Goal: Information Seeking & Learning: Find contact information

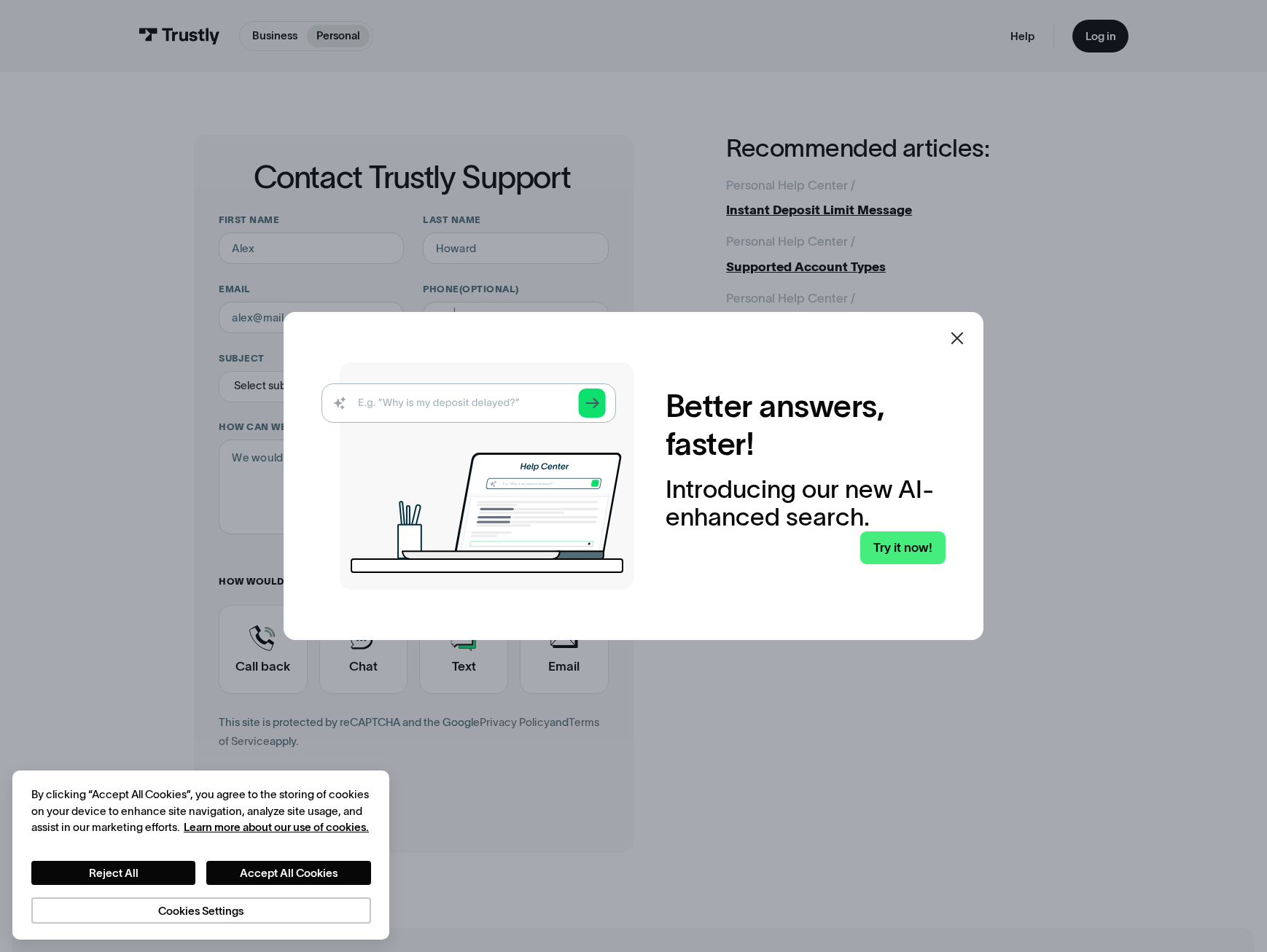
click at [965, 332] on icon at bounding box center [957, 339] width 18 height 18
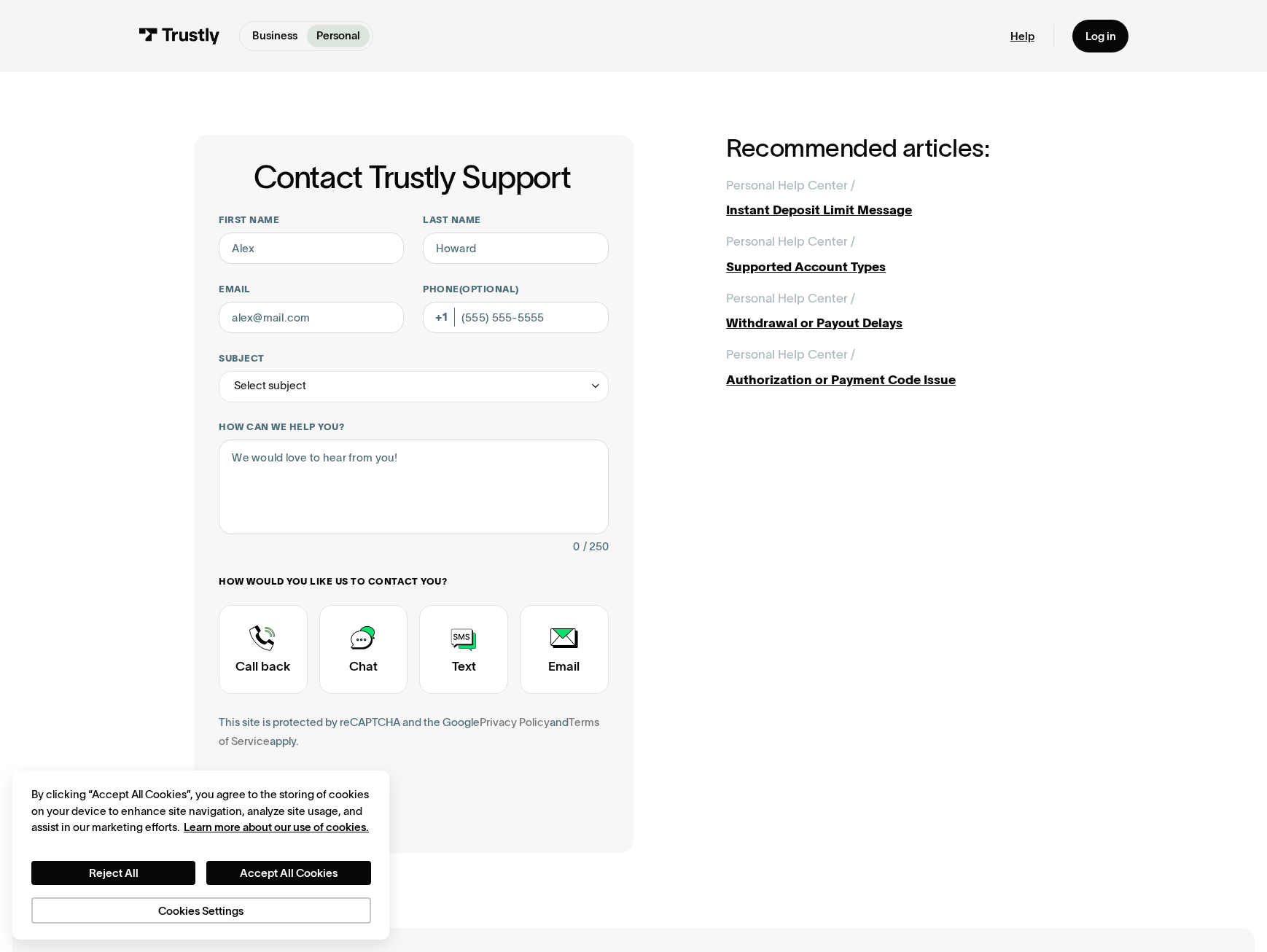
click at [1015, 36] on link "Help" at bounding box center [1022, 36] width 24 height 15
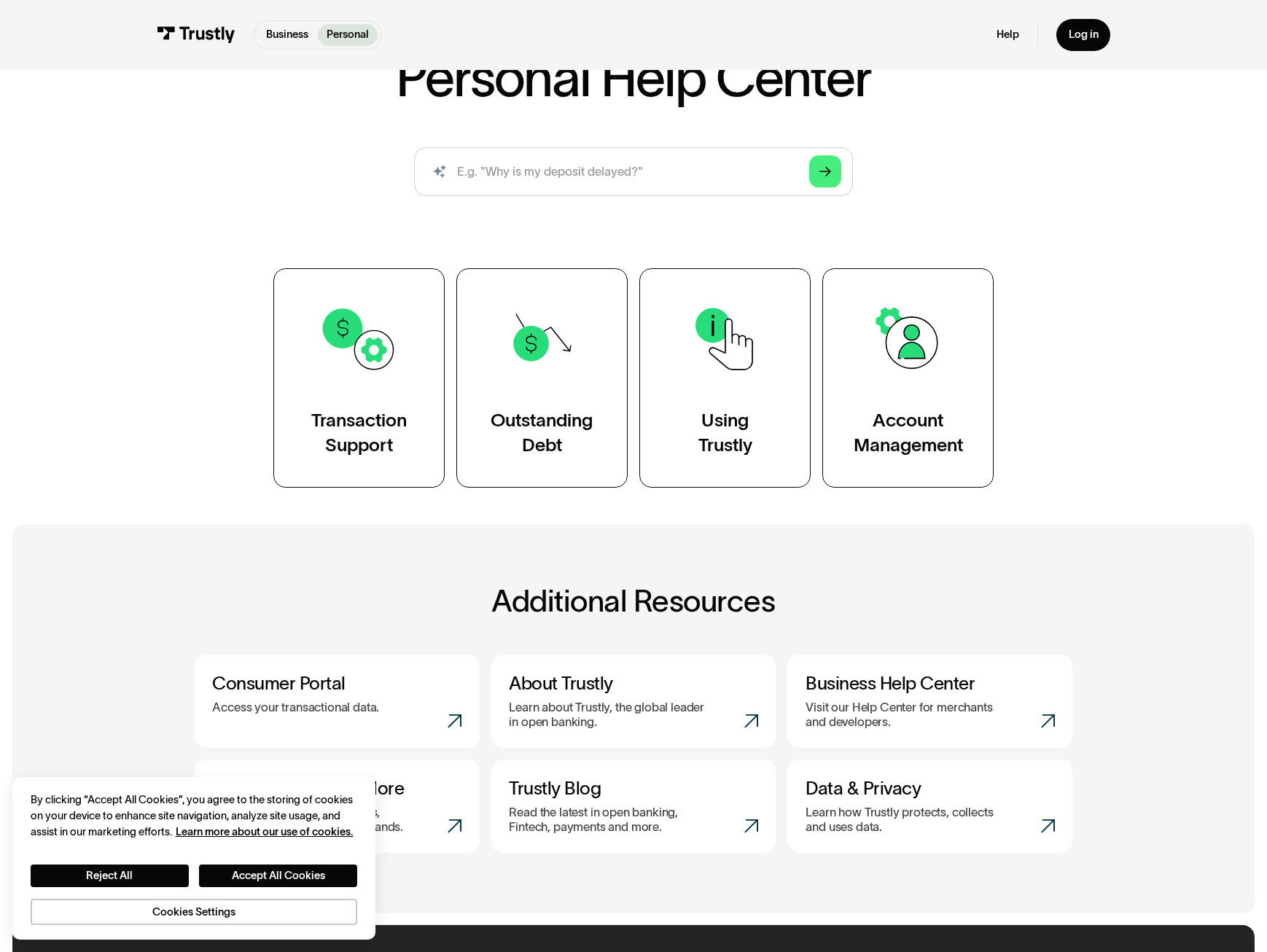
scroll to position [73, 0]
